Goal: Register for event/course

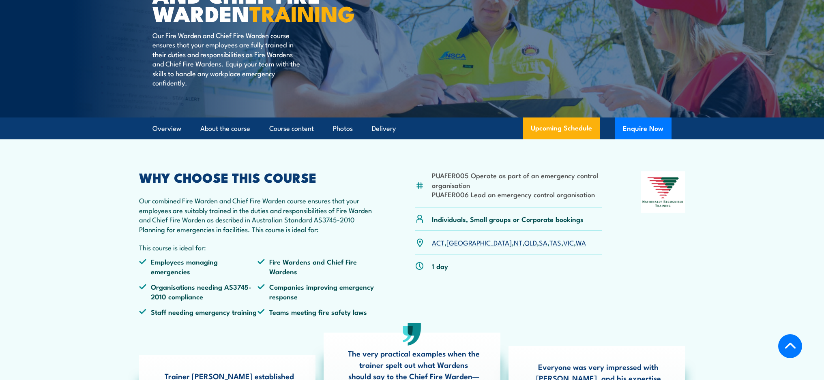
scroll to position [125, 0]
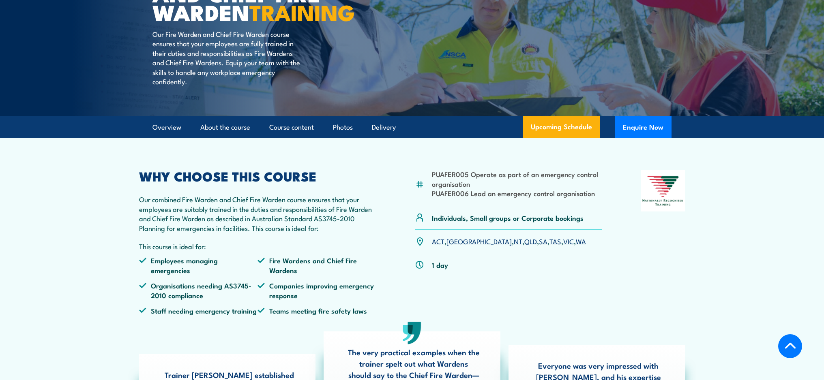
click at [524, 246] on link "QLD" at bounding box center [530, 241] width 13 height 10
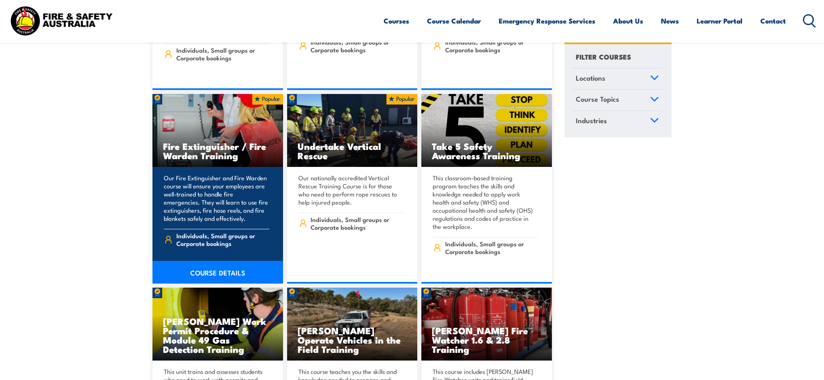
scroll to position [2450, 0]
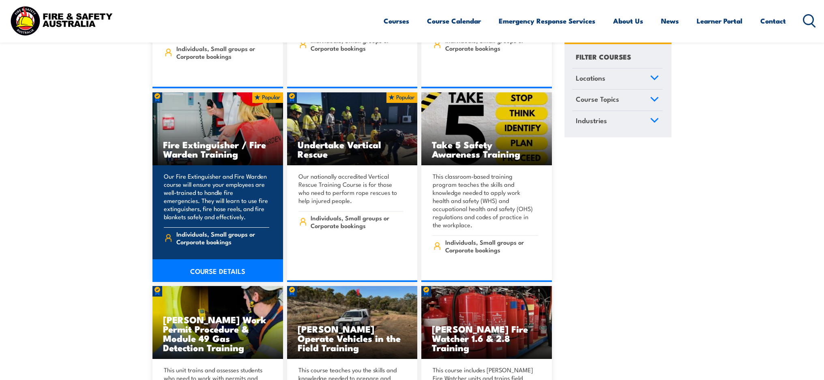
click at [215, 260] on link "COURSE DETAILS" at bounding box center [217, 271] width 131 height 23
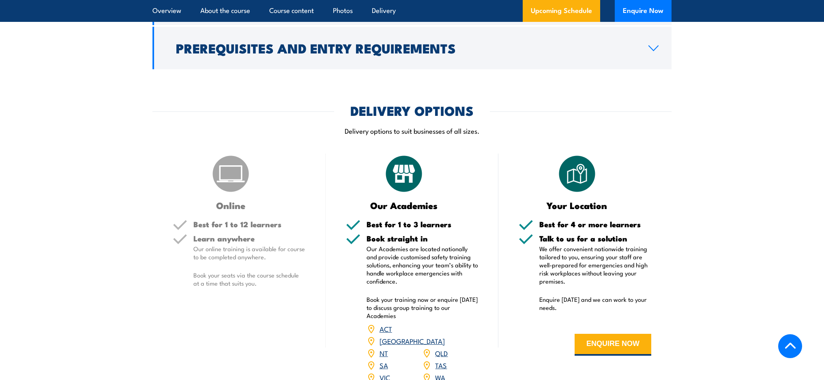
scroll to position [917, 0]
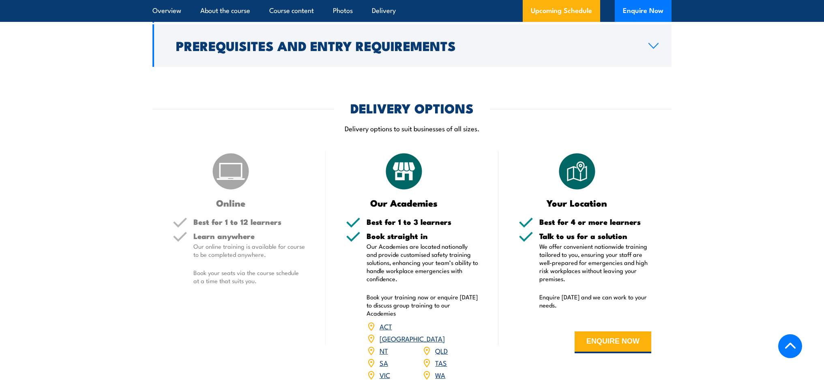
click at [230, 178] on img at bounding box center [230, 171] width 41 height 41
drag, startPoint x: 444, startPoint y: 338, endPoint x: 439, endPoint y: 296, distance: 42.0
click at [444, 346] on link "QLD" at bounding box center [441, 351] width 13 height 10
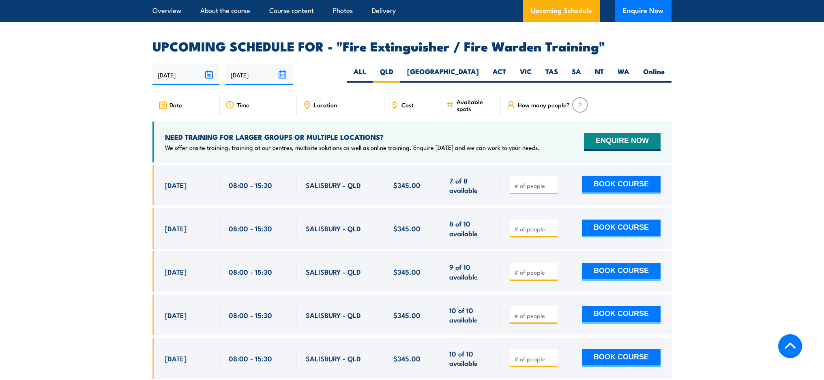
scroll to position [1304, 0]
